Goal: Information Seeking & Learning: Learn about a topic

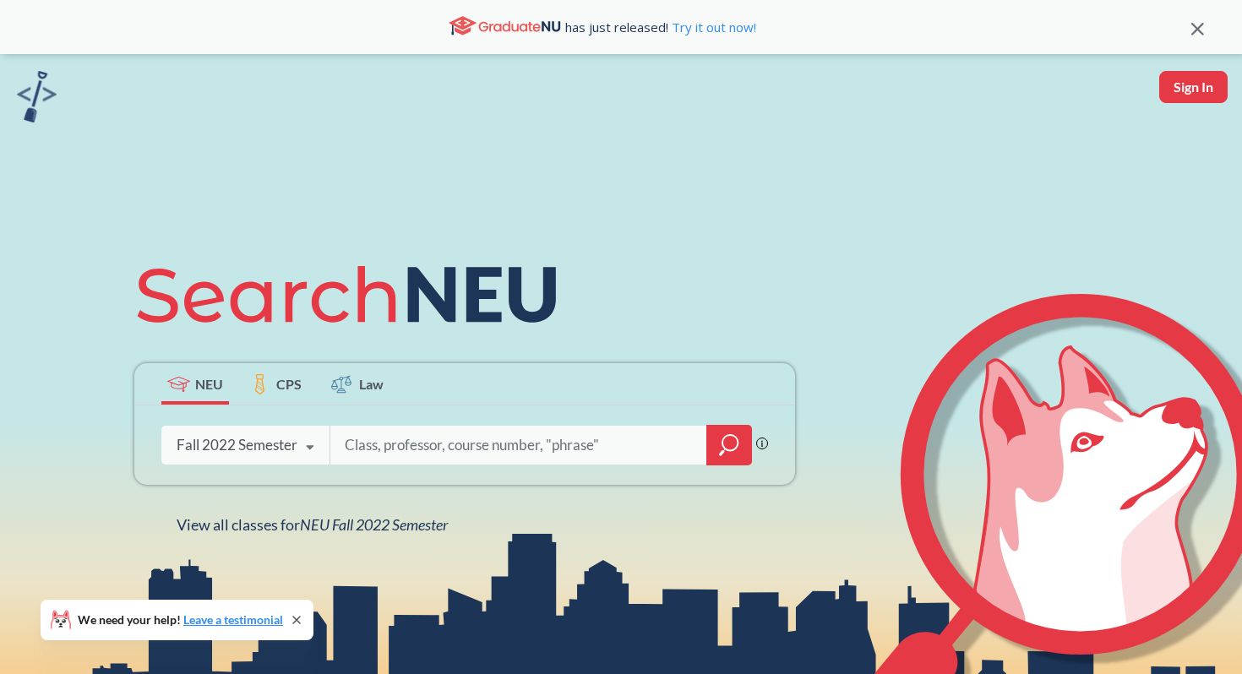
click at [450, 445] on input "search" at bounding box center [519, 445] width 352 height 35
type input "marketing 3402"
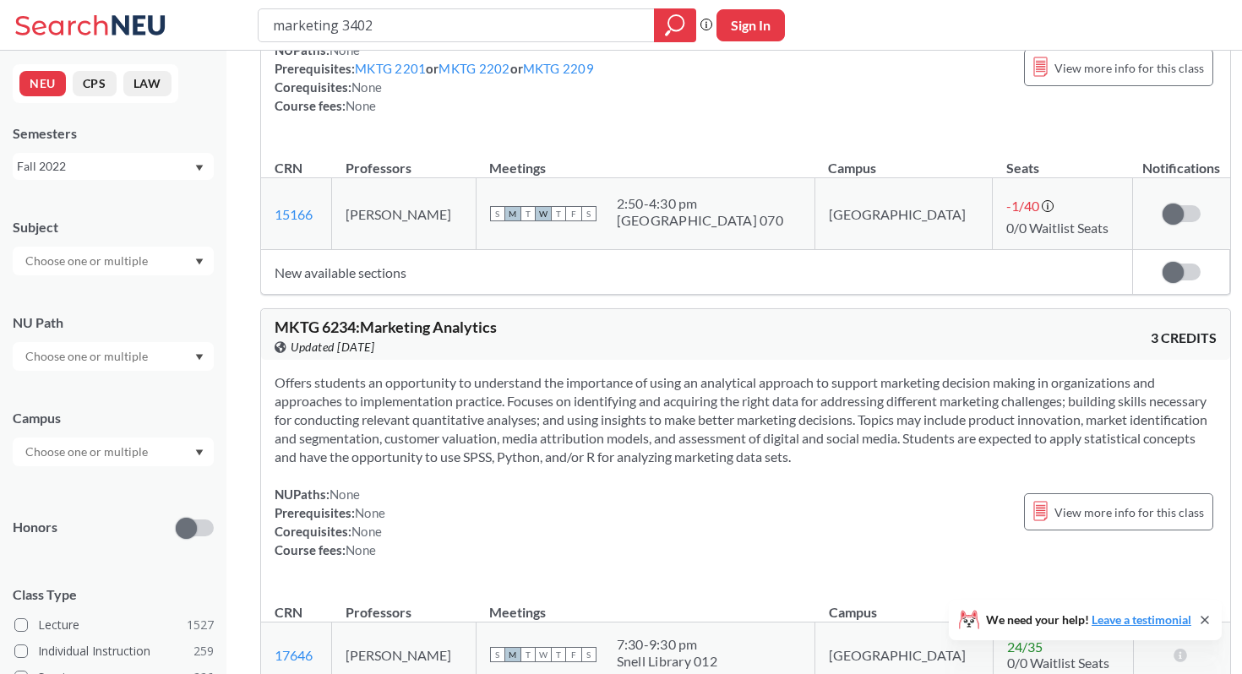
scroll to position [1052, 0]
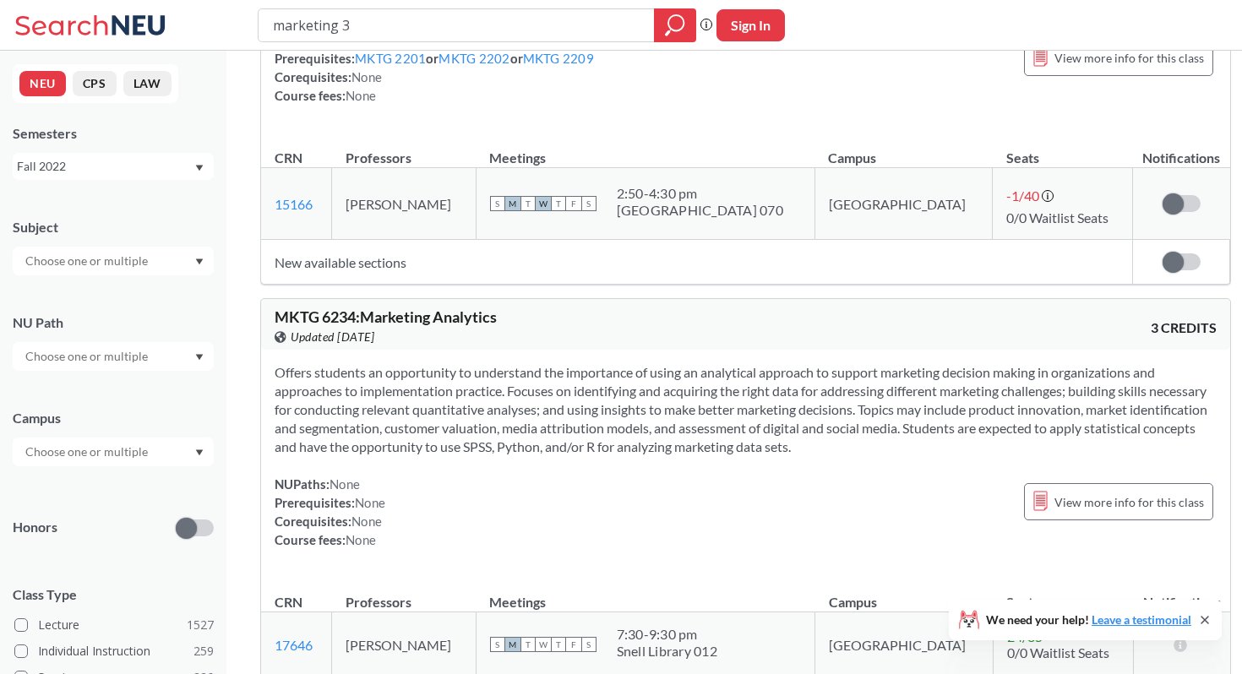
type input "marketing"
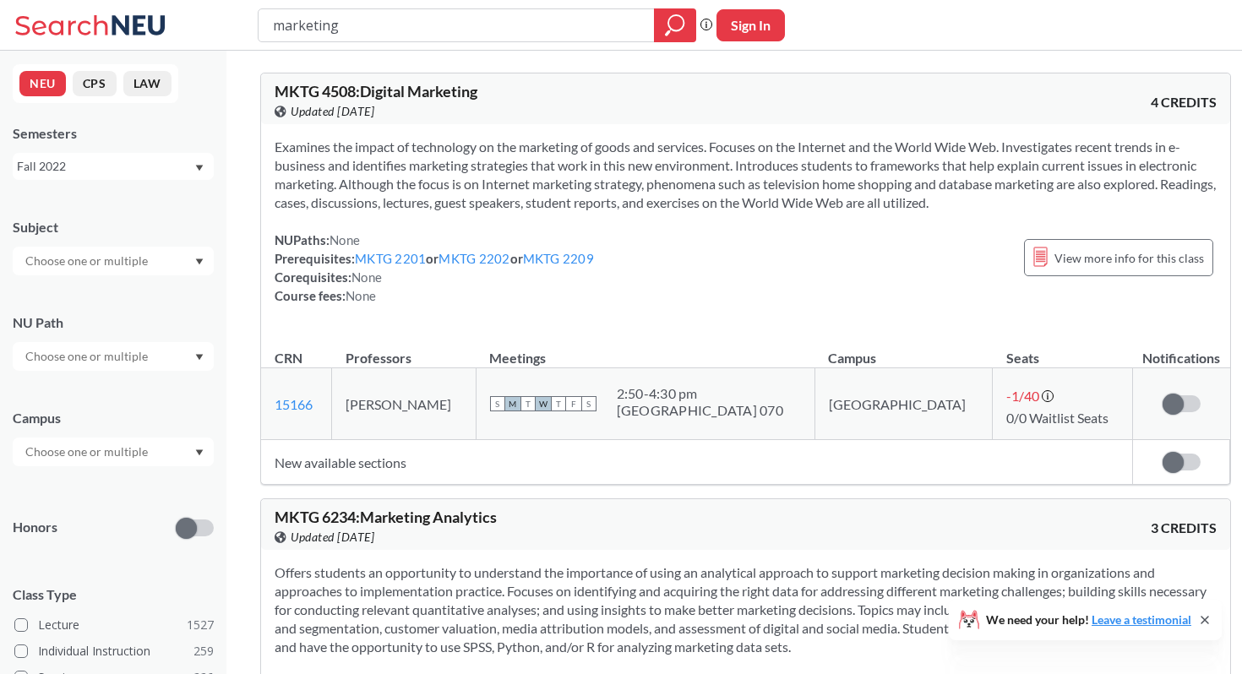
scroll to position [2, 0]
click at [681, 23] on icon "magnifying glass" at bounding box center [675, 26] width 20 height 24
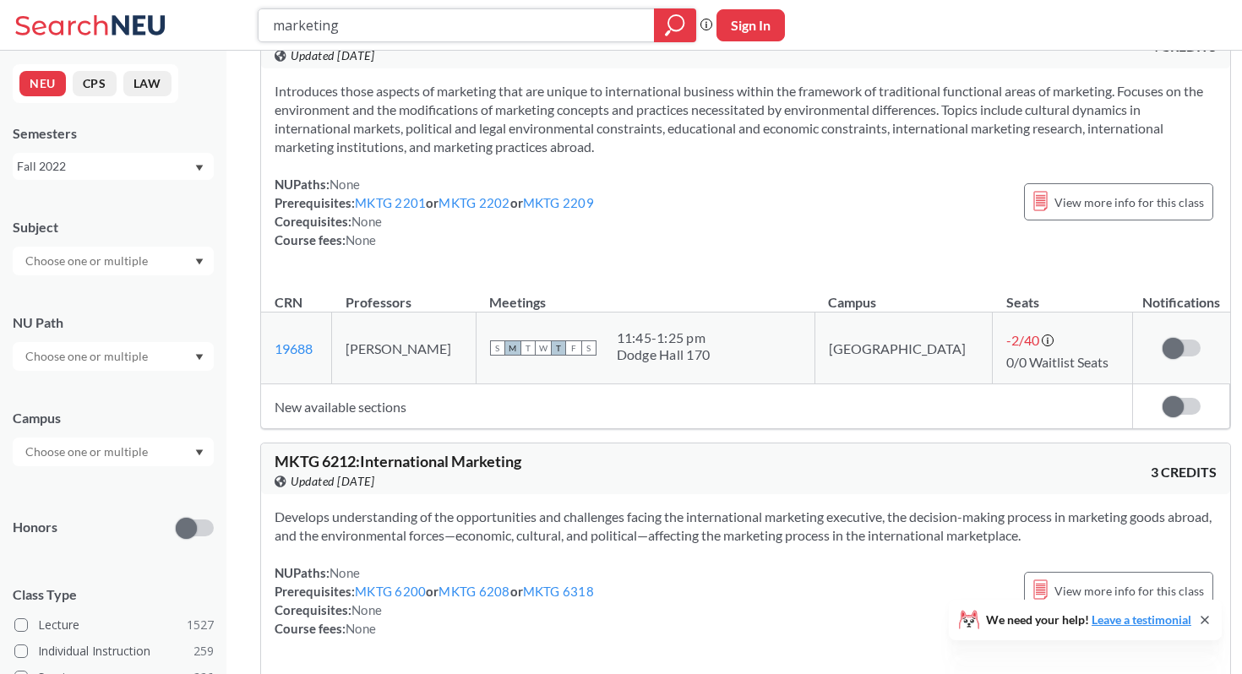
scroll to position [1510, 0]
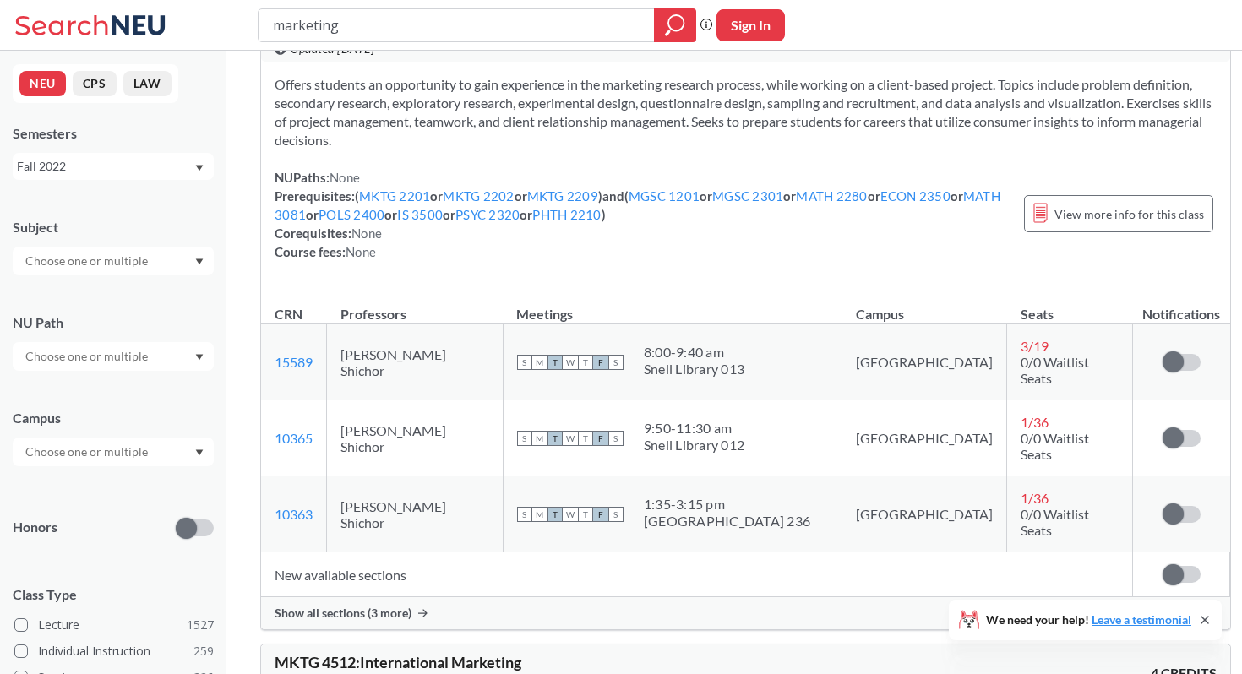
click at [77, 263] on input "text" at bounding box center [88, 261] width 142 height 20
click at [97, 313] on div "MKTG ( 21 )" at bounding box center [117, 306] width 191 height 19
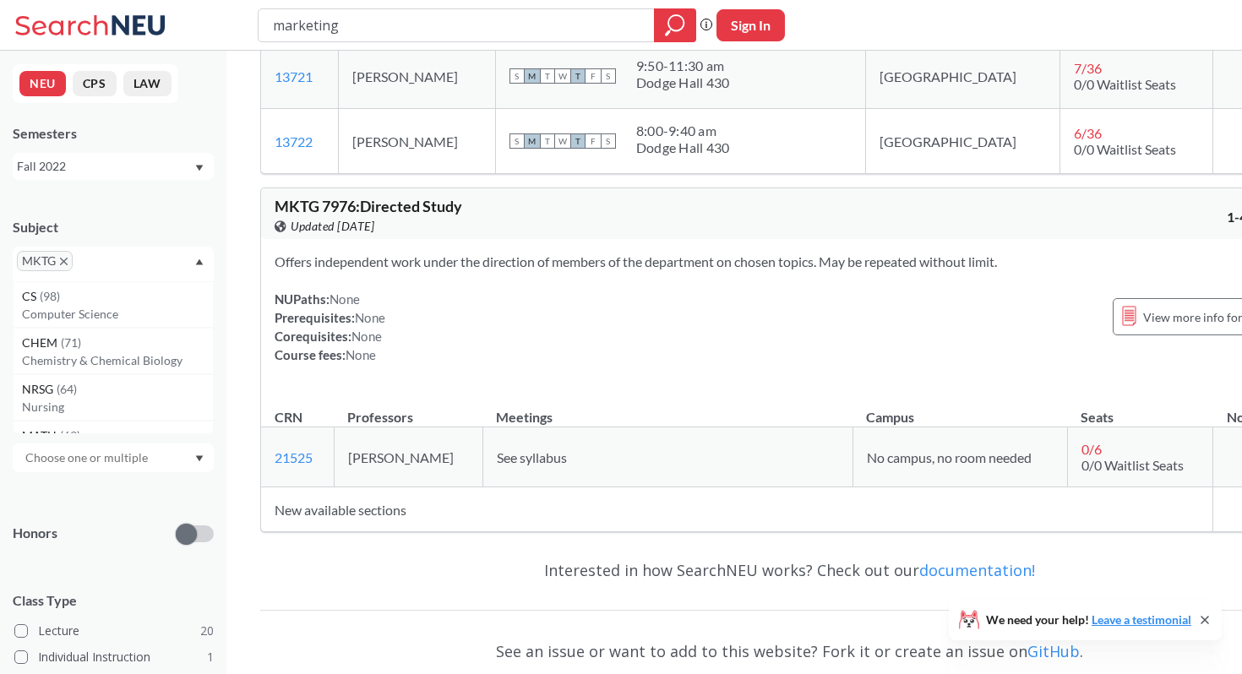
scroll to position [9146, 0]
